Goal: Task Accomplishment & Management: Complete application form

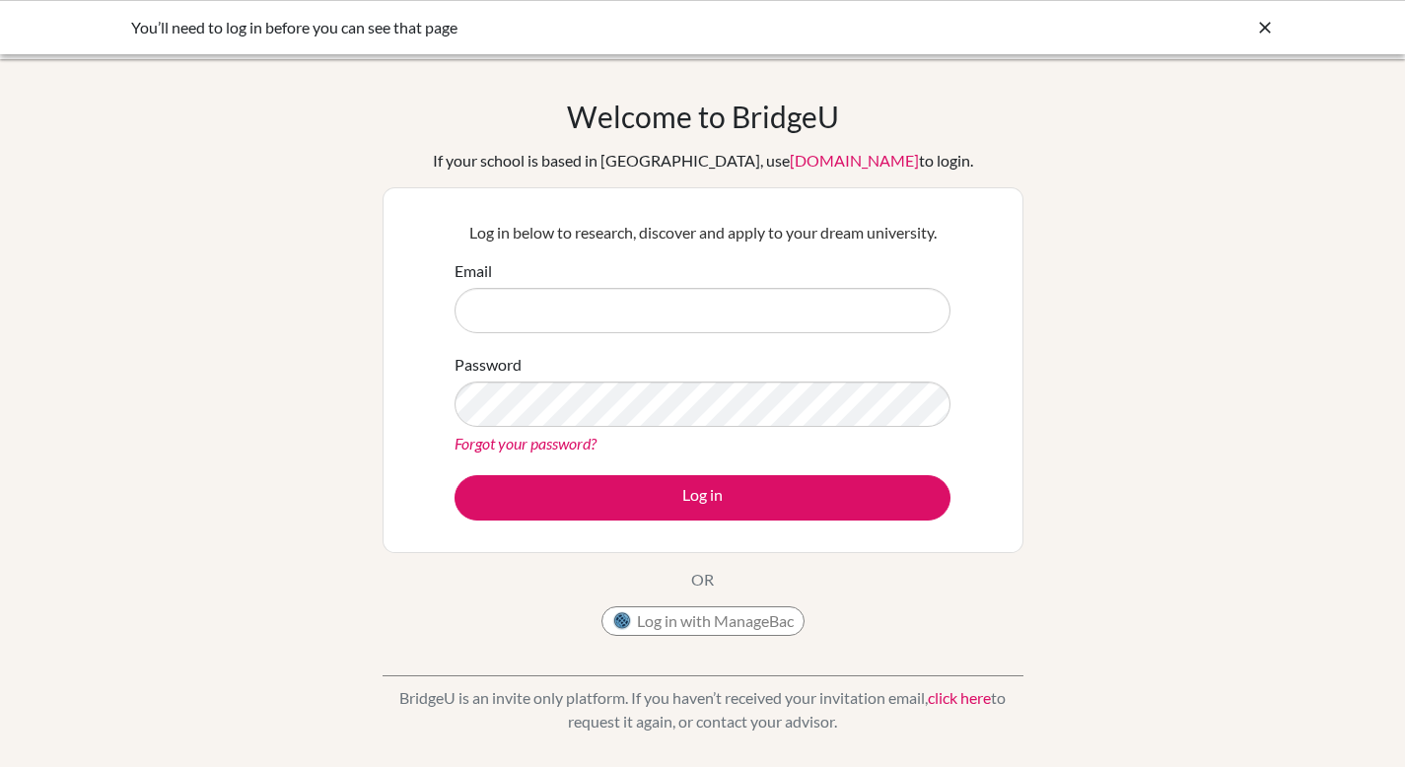
click at [517, 310] on input "Email" at bounding box center [703, 310] width 496 height 45
type input "[PERSON_NAME][EMAIL_ADDRESS][PERSON_NAME][DOMAIN_NAME]"
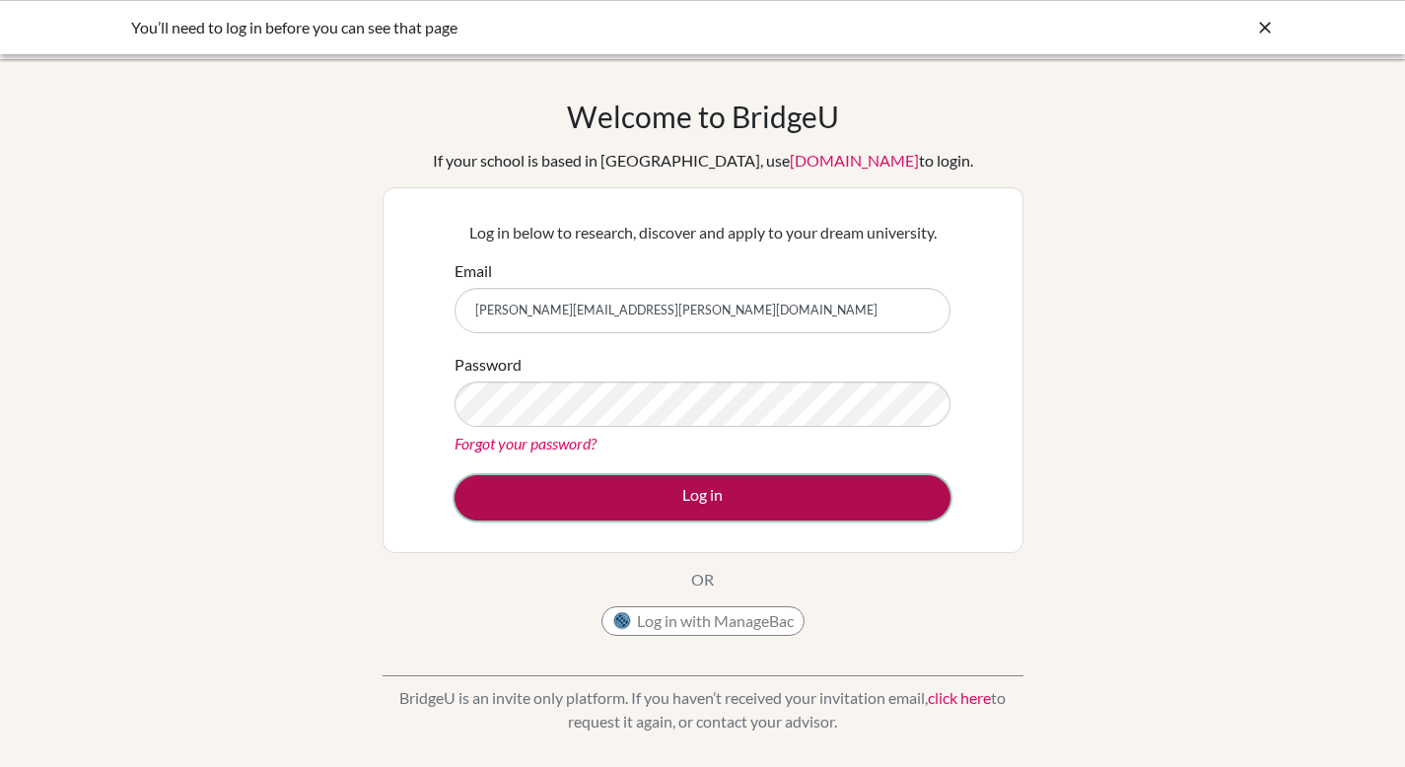
click at [690, 490] on button "Log in" at bounding box center [703, 497] width 496 height 45
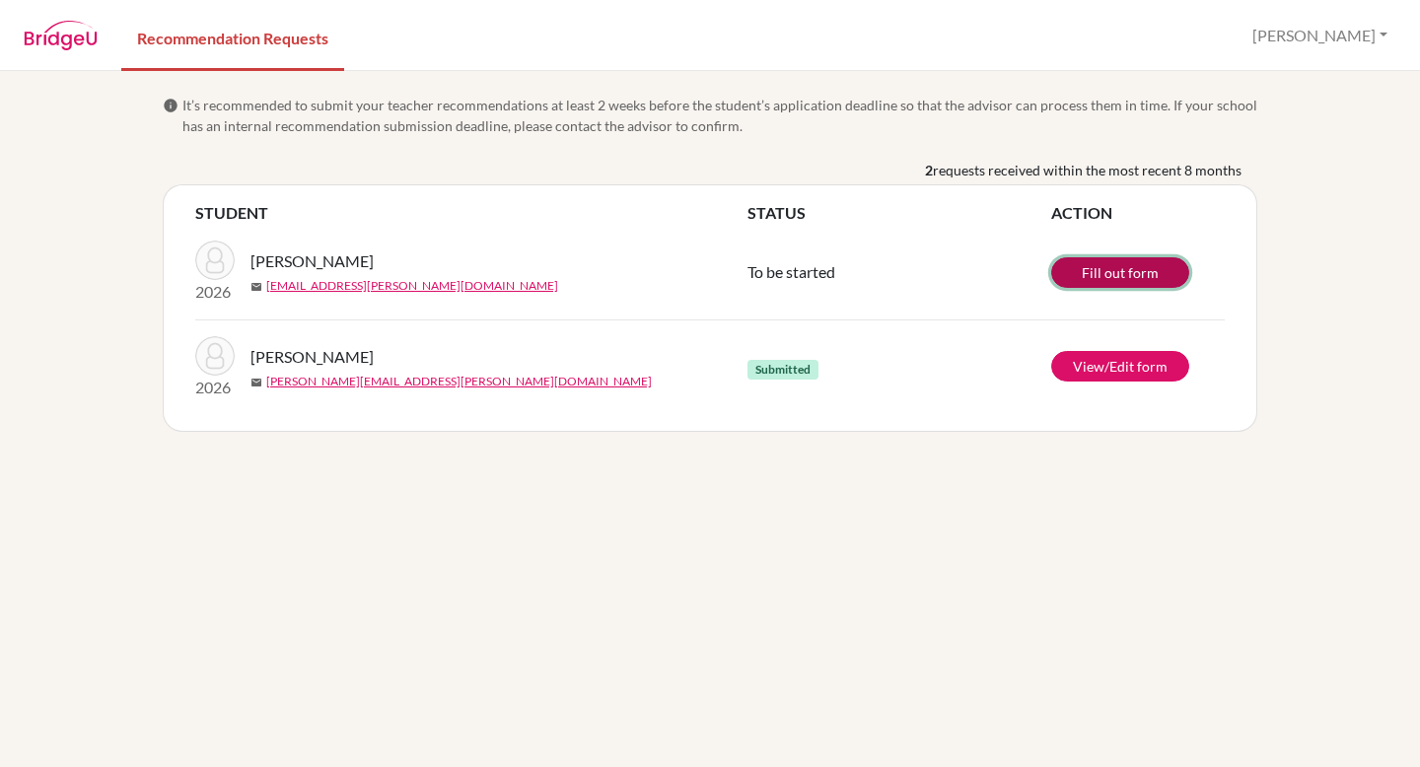
click at [1140, 280] on link "Fill out form" at bounding box center [1120, 272] width 138 height 31
